Goal: Information Seeking & Learning: Find specific fact

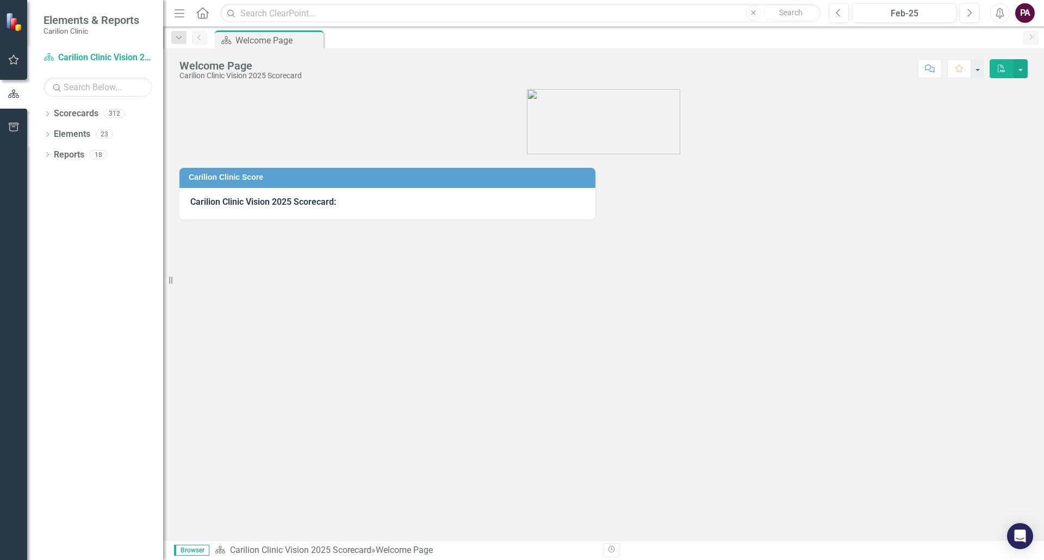
click at [17, 63] on icon "button" at bounding box center [13, 59] width 11 height 9
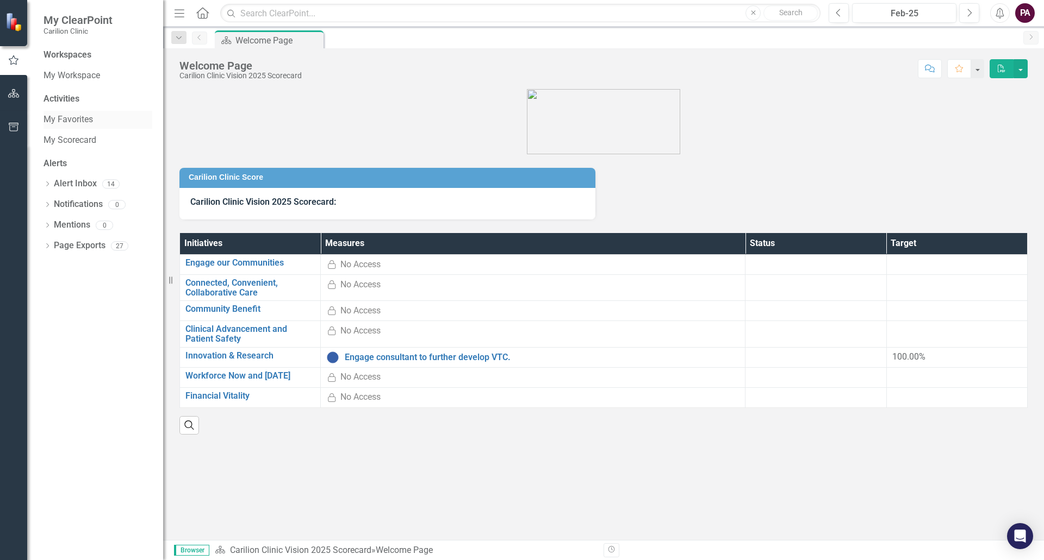
click at [63, 119] on link "My Favorites" at bounding box center [97, 120] width 109 height 13
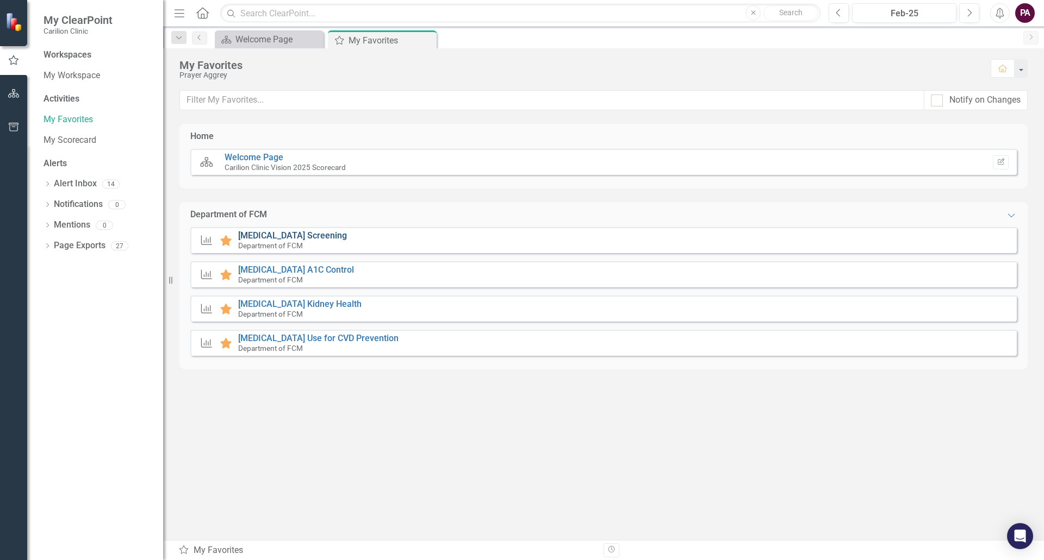
click at [271, 240] on link "[MEDICAL_DATA] Screening" at bounding box center [292, 235] width 109 height 10
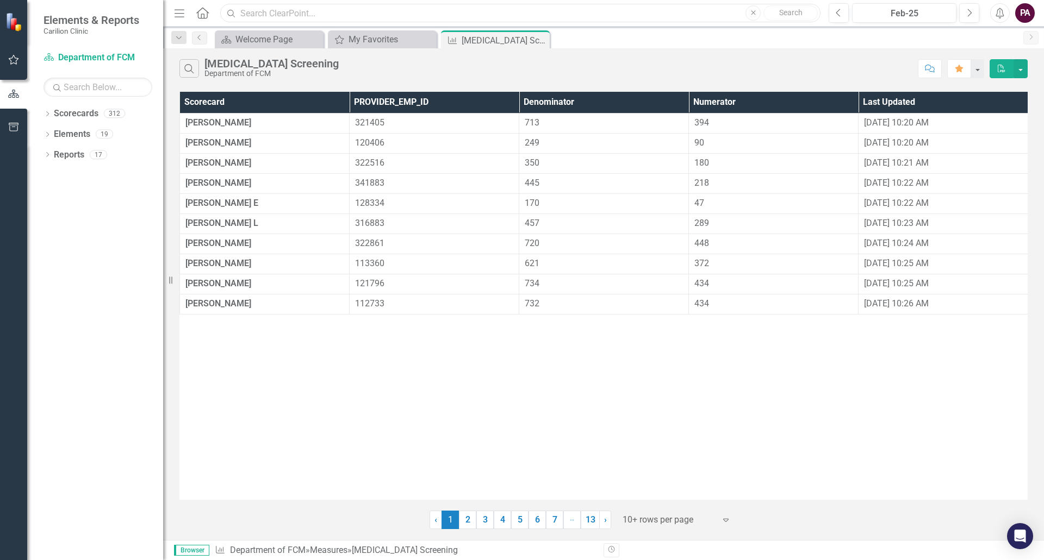
click at [277, 10] on input "text" at bounding box center [520, 13] width 600 height 19
type input "[PERSON_NAME]"
click at [367, 12] on input "[PERSON_NAME]" at bounding box center [520, 13] width 600 height 19
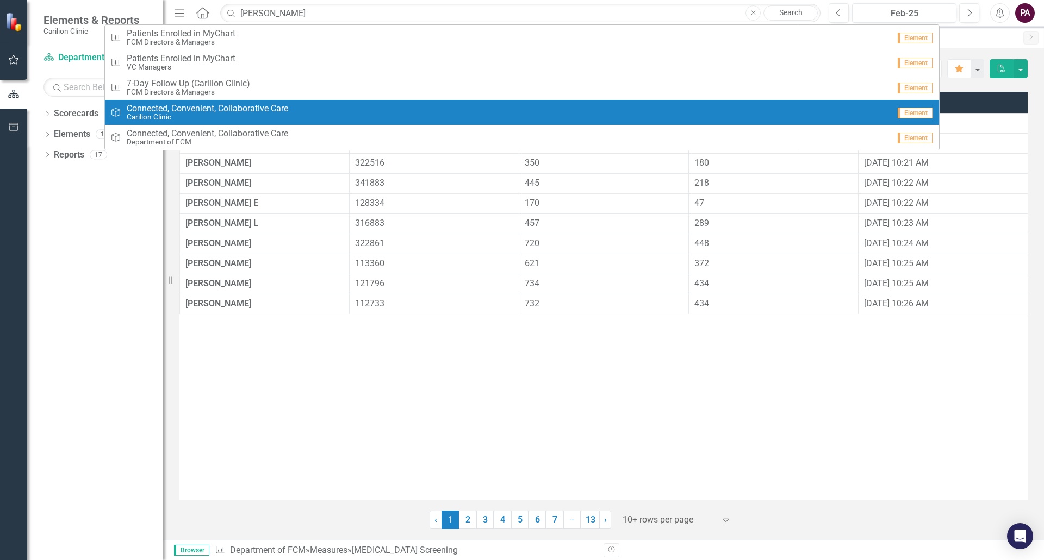
click at [336, 419] on div "Scorecard PROVIDER_EMP_ID Denominator Numerator Last Updated [PERSON_NAME] 3214…" at bounding box center [603, 296] width 848 height 408
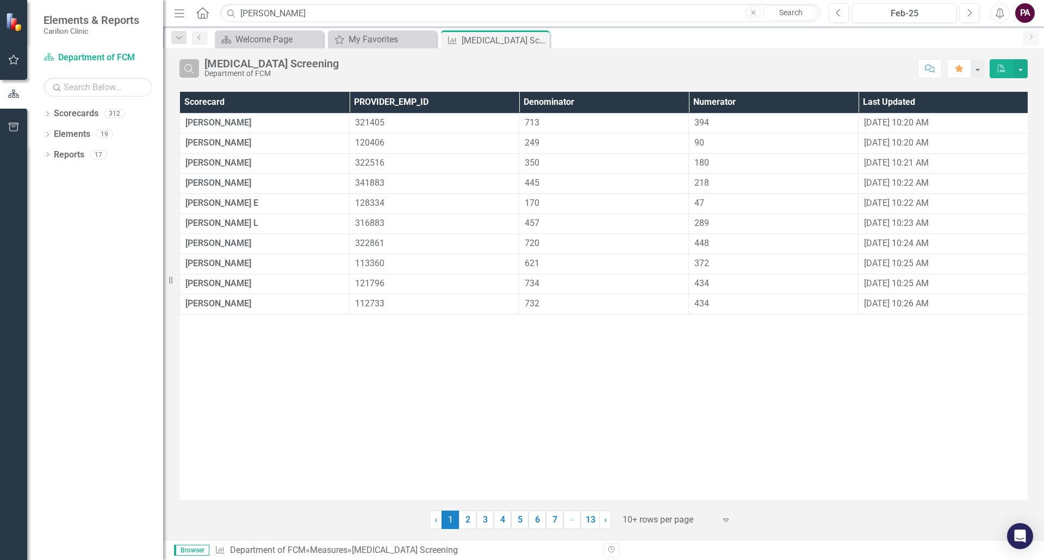
click at [195, 67] on icon "Search" at bounding box center [189, 69] width 12 height 10
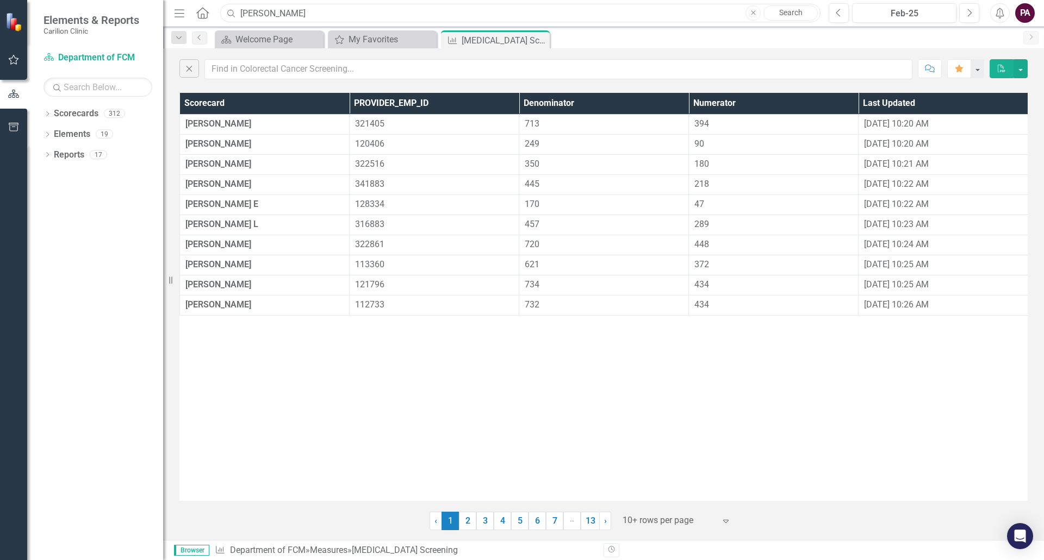
drag, startPoint x: 275, startPoint y: 17, endPoint x: 212, endPoint y: 16, distance: 63.1
click at [212, 16] on div "Menu Home Search [PERSON_NAME] Close Search" at bounding box center [494, 13] width 646 height 21
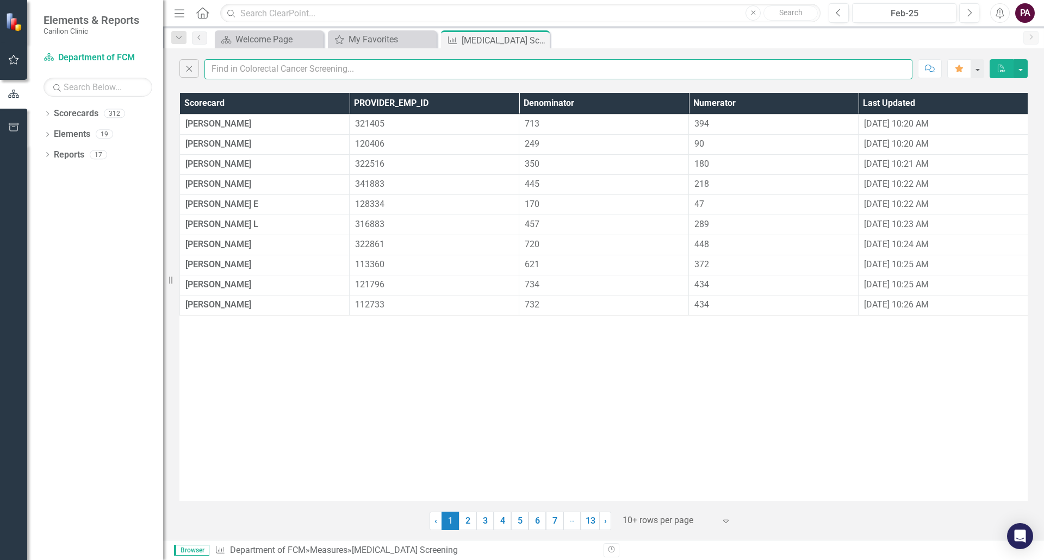
click at [266, 66] on input "text" at bounding box center [558, 69] width 708 height 20
type input "[PERSON_NAME]"
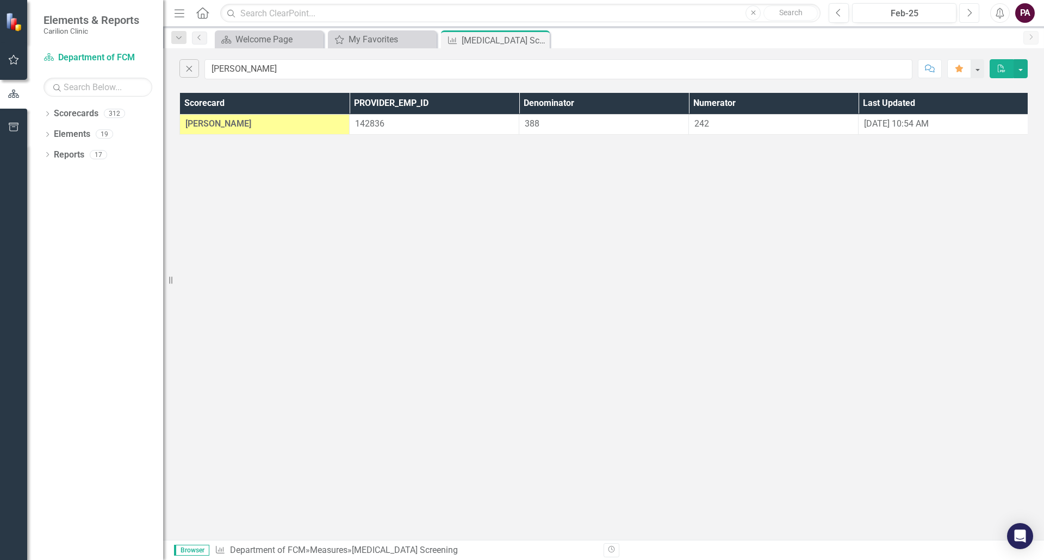
click at [964, 14] on button "Next" at bounding box center [969, 13] width 20 height 20
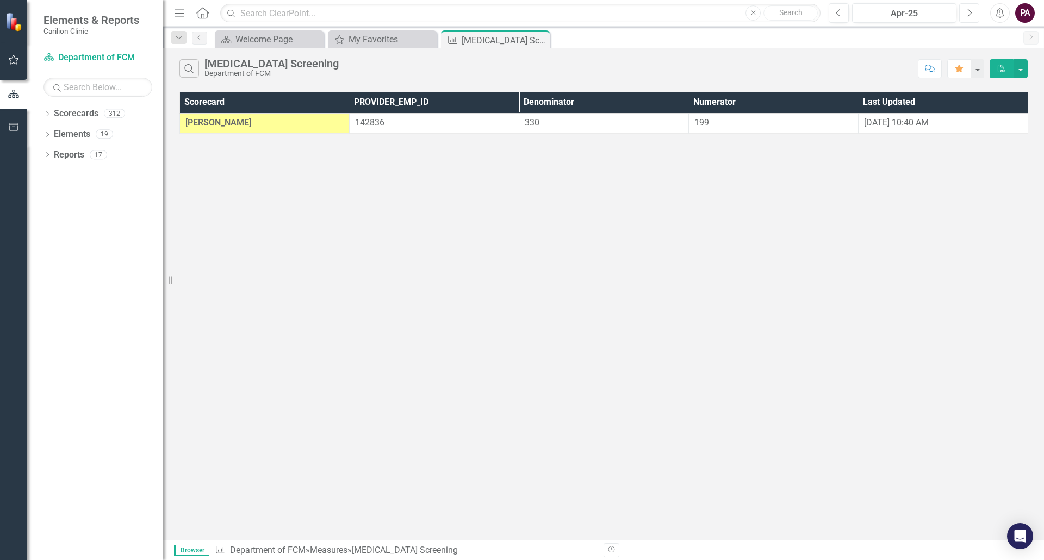
click at [964, 14] on button "Next" at bounding box center [969, 13] width 20 height 20
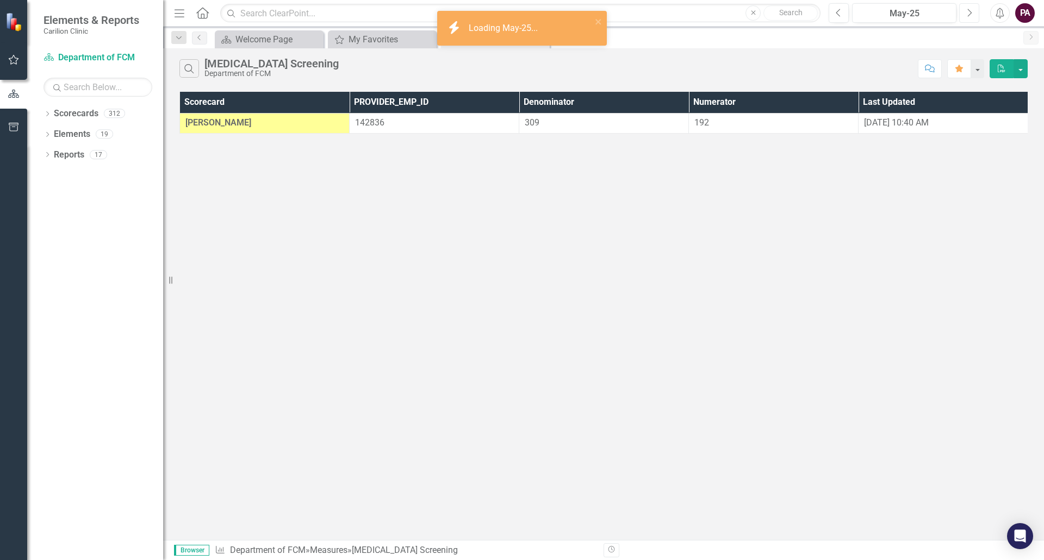
click at [964, 14] on button "Next" at bounding box center [969, 13] width 20 height 20
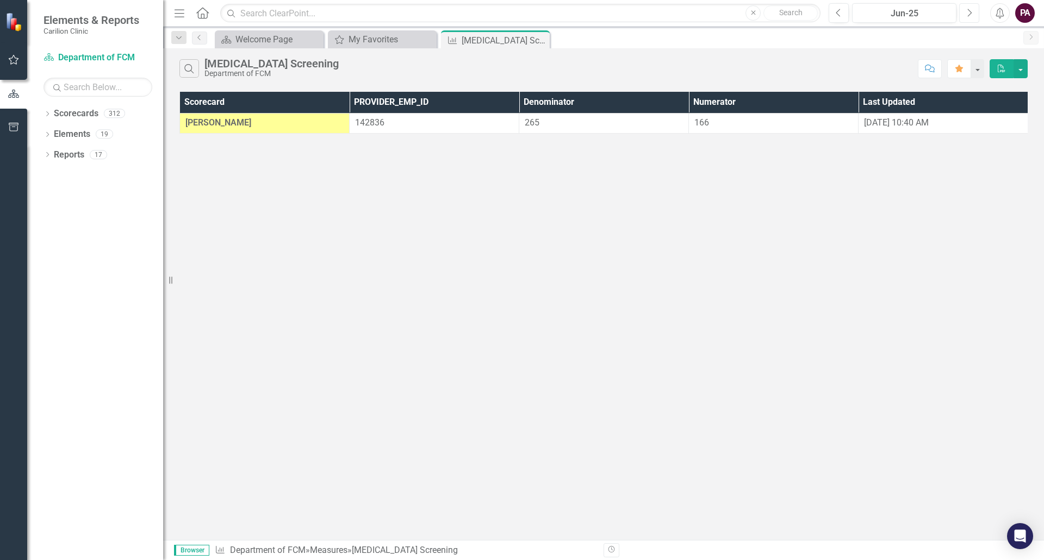
click at [964, 14] on button "Next" at bounding box center [969, 13] width 20 height 20
click at [839, 16] on icon "button" at bounding box center [838, 13] width 4 height 8
